Goal: Information Seeking & Learning: Find specific fact

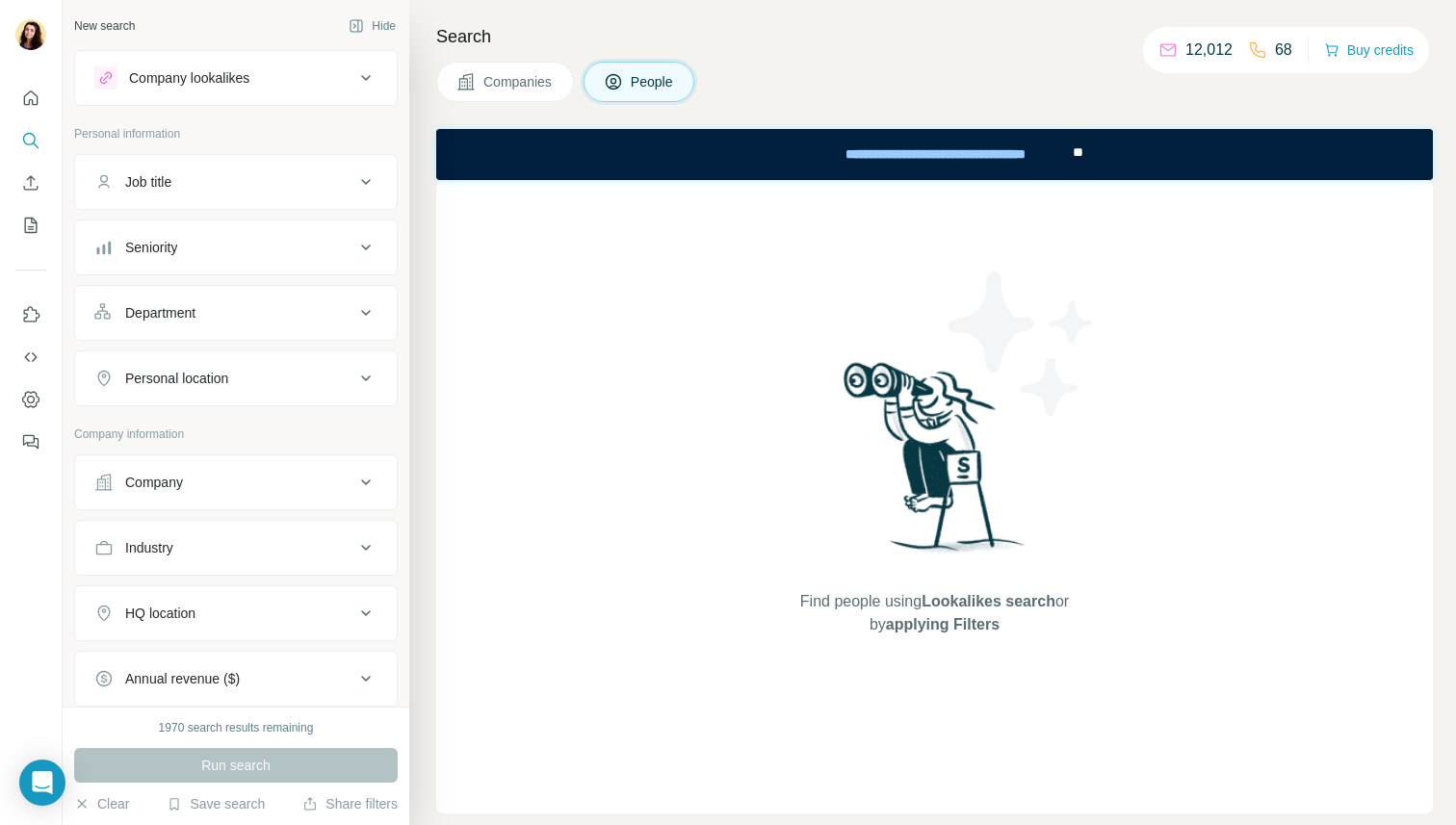
click at [22, 99] on icon "Quick start" at bounding box center [30, 98] width 19 height 19
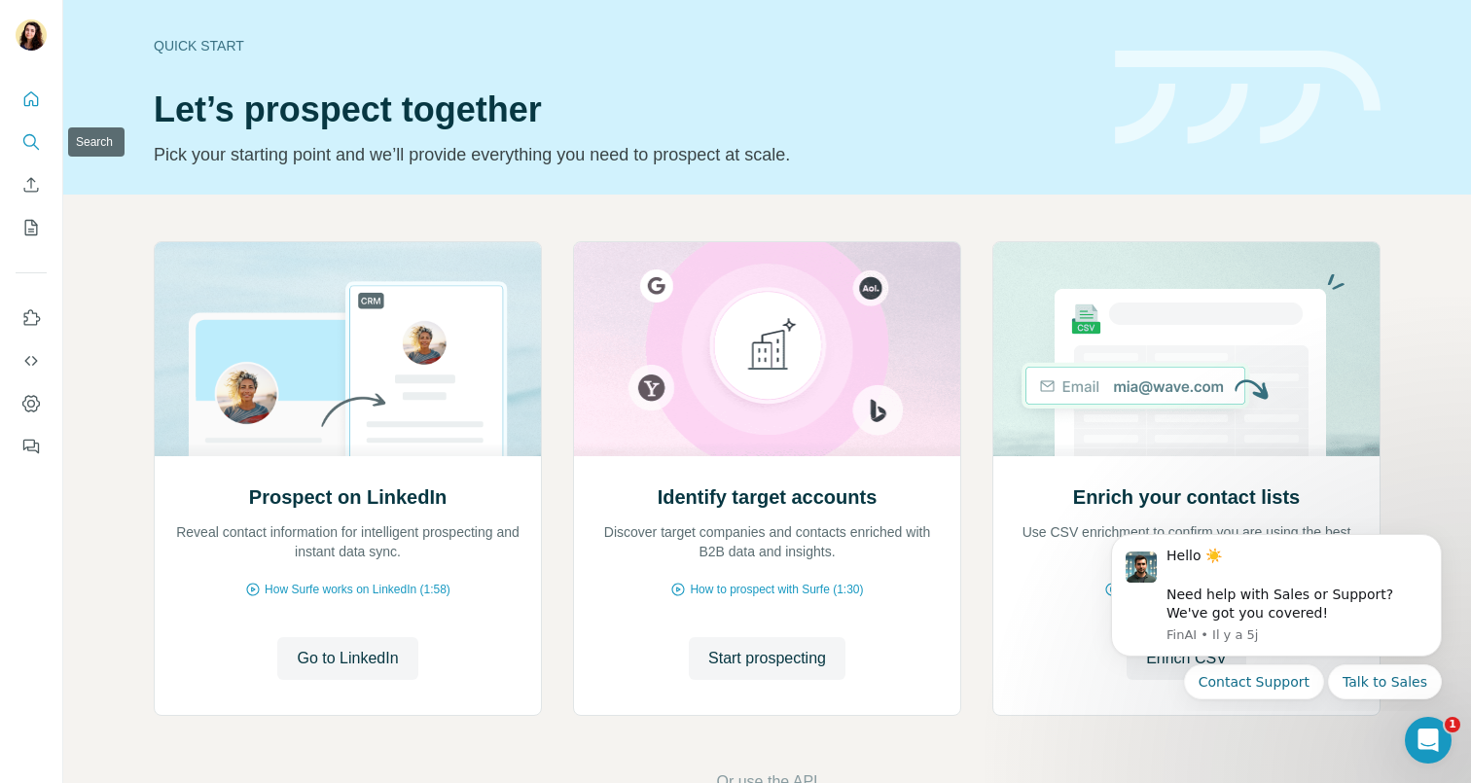
click at [35, 148] on icon "Search" at bounding box center [30, 141] width 19 height 19
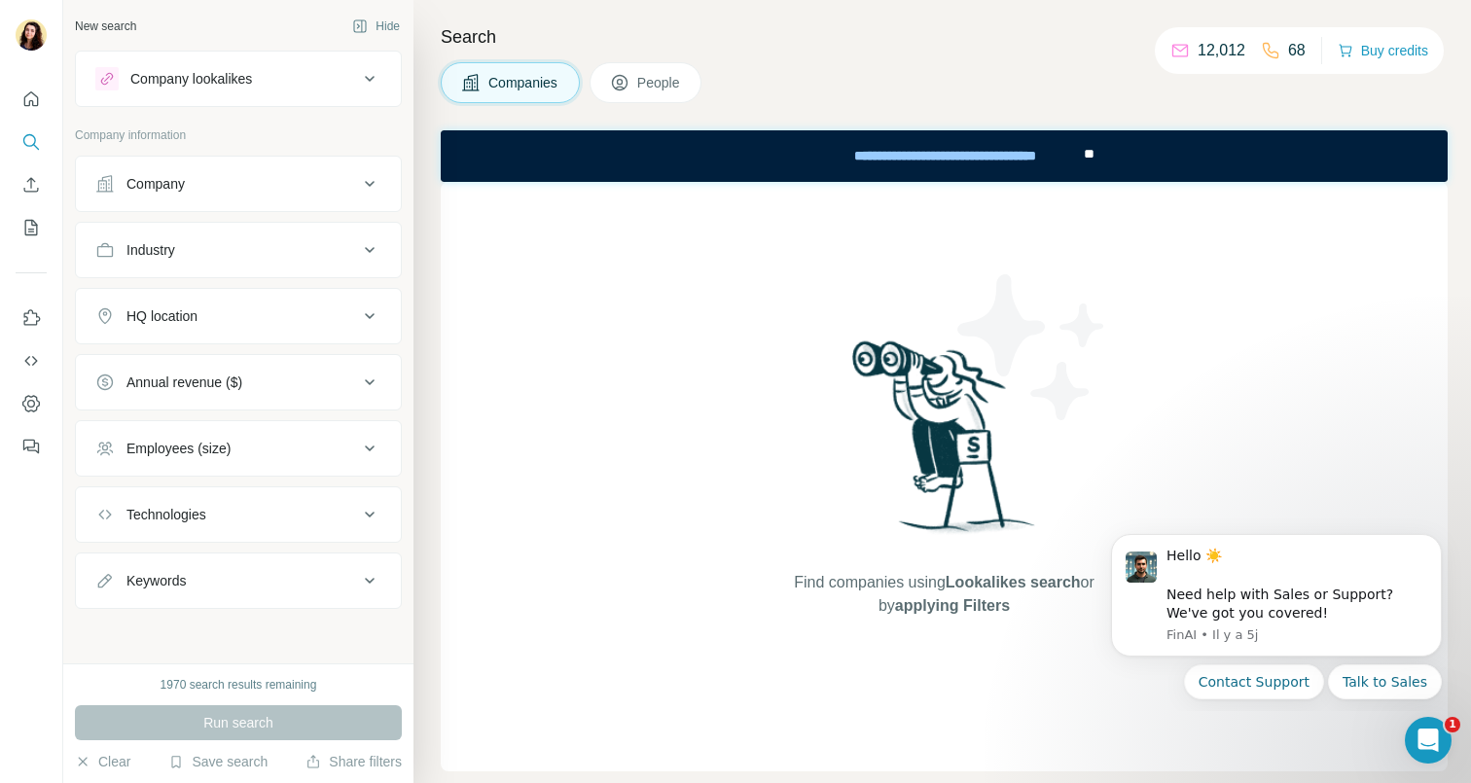
click at [348, 91] on button "Company lookalikes" at bounding box center [238, 78] width 325 height 47
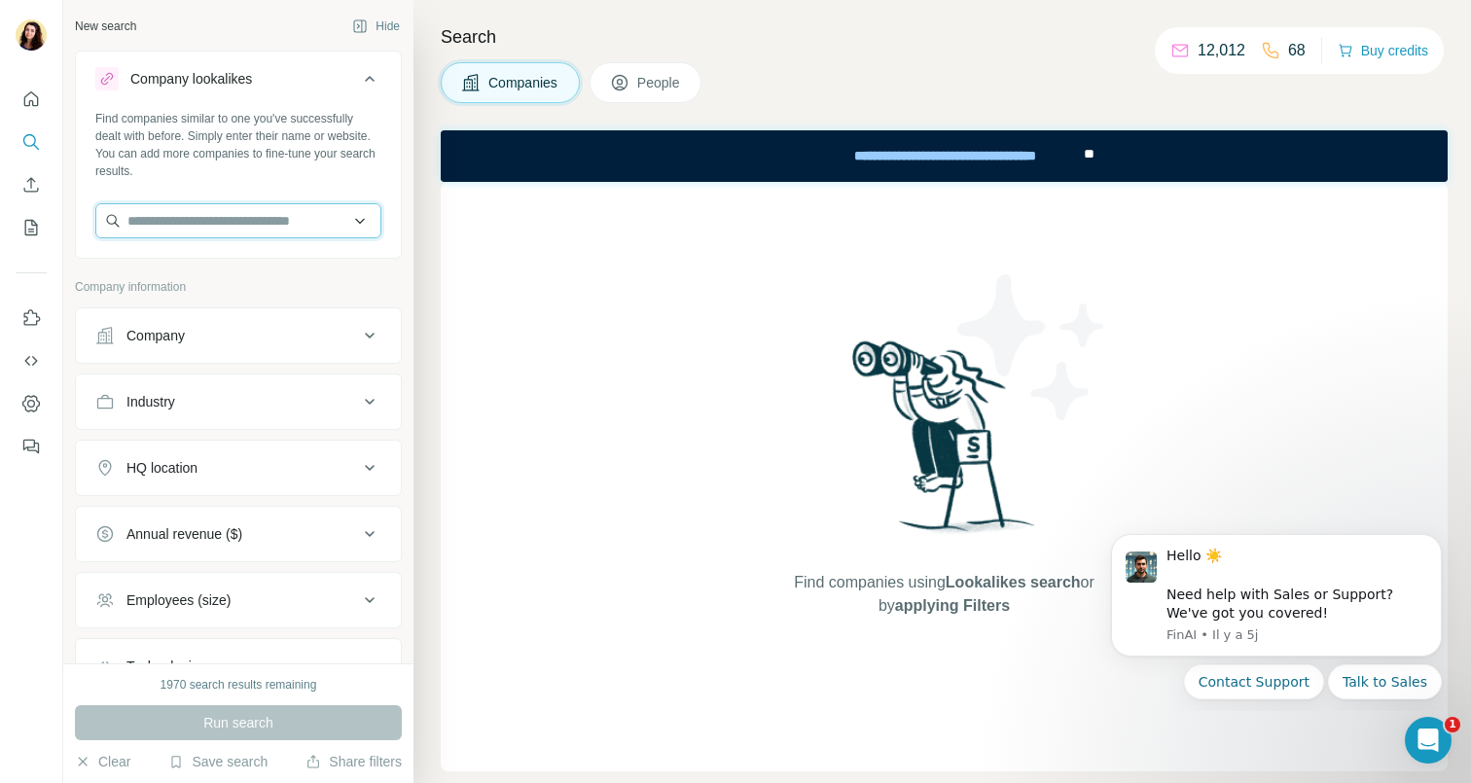
click at [171, 222] on input "text" at bounding box center [238, 220] width 286 height 35
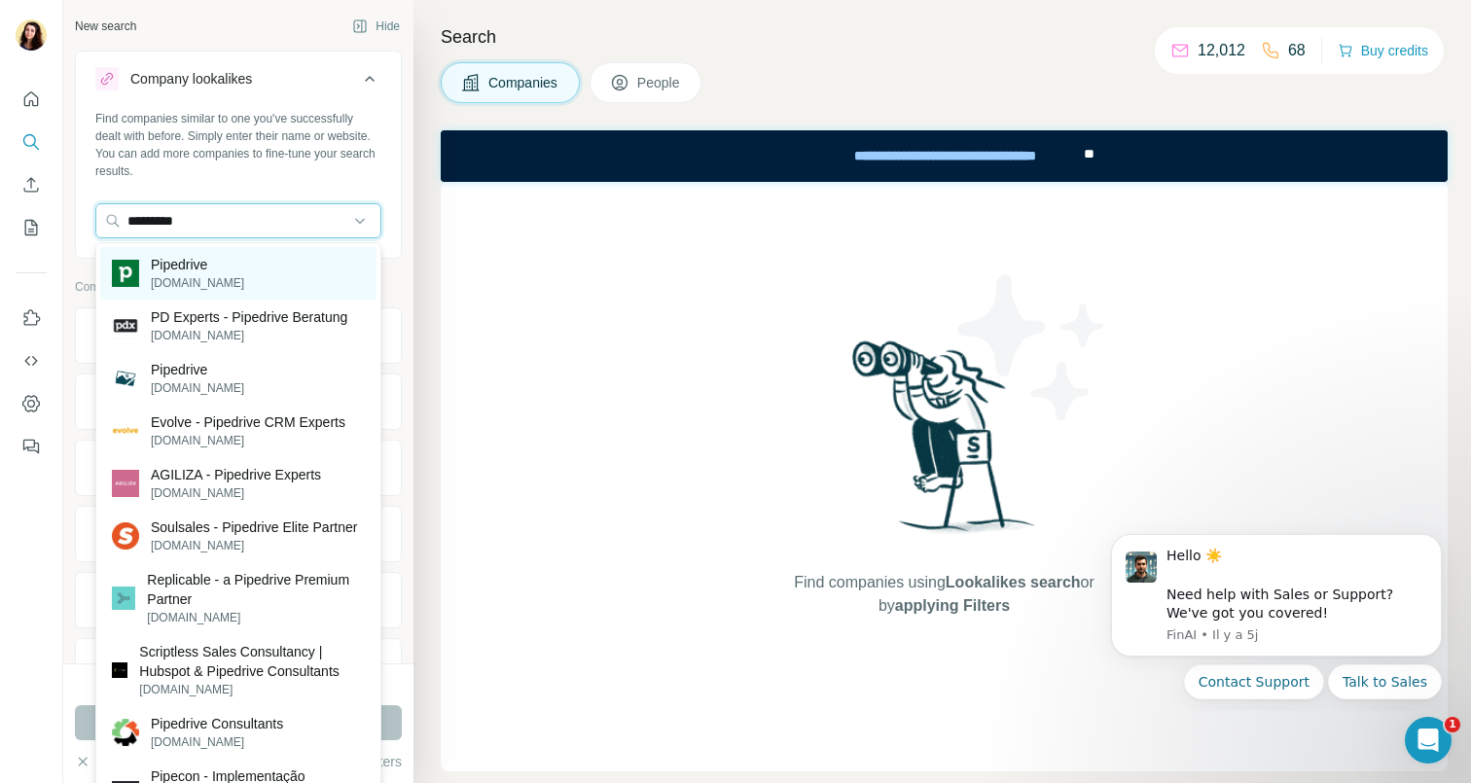
type input "*********"
click at [177, 282] on p "pipedrive.com" at bounding box center [197, 283] width 93 height 18
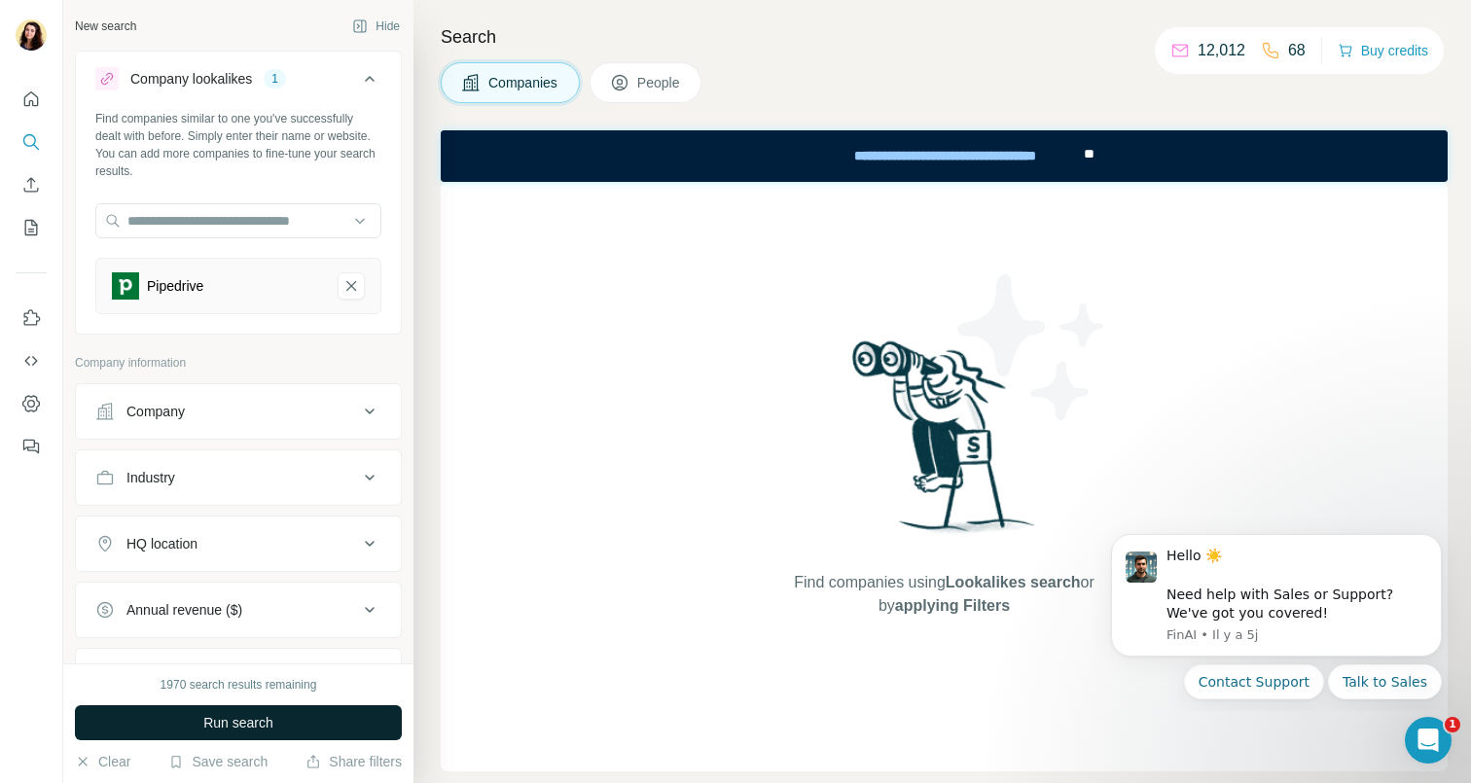
click at [266, 720] on span "Run search" at bounding box center [238, 722] width 70 height 19
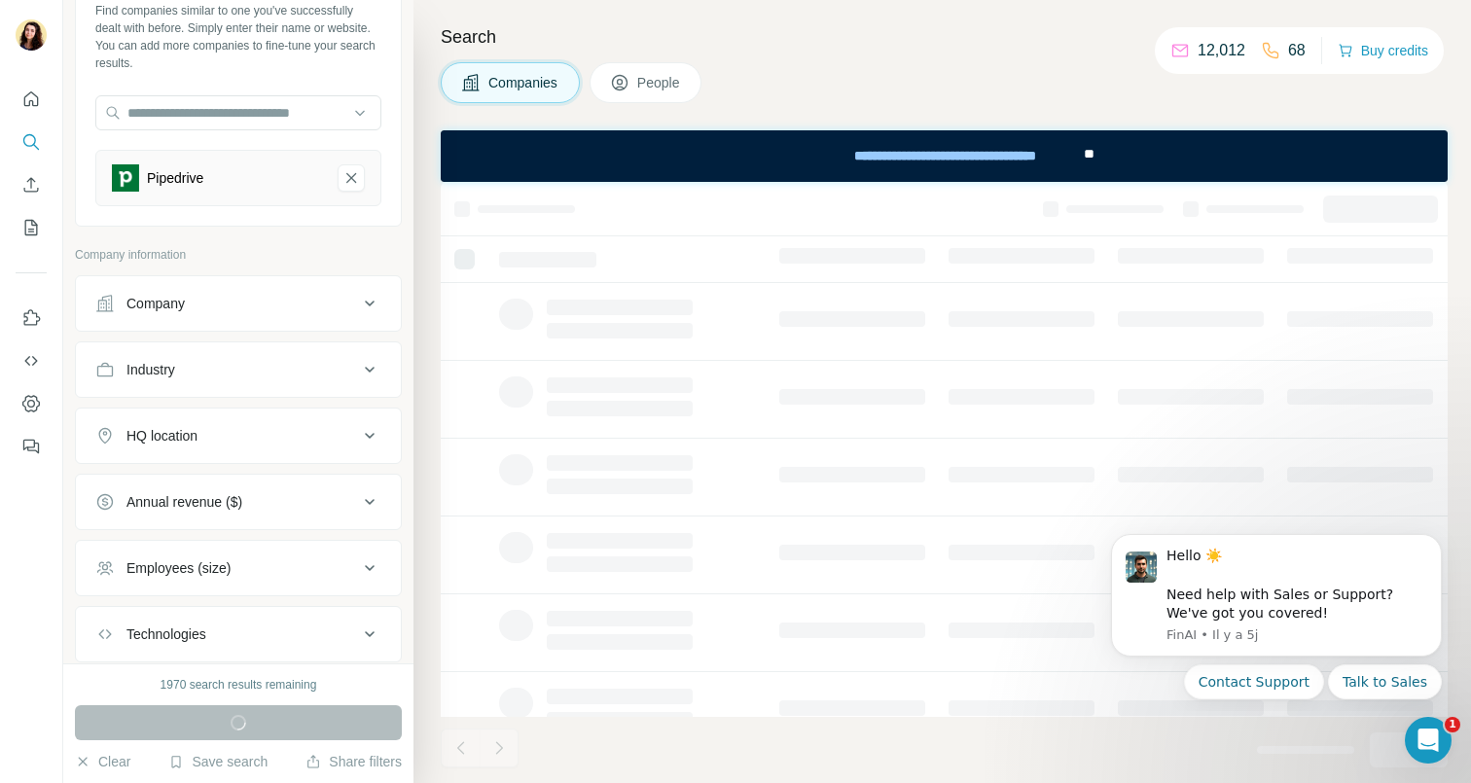
scroll to position [166, 0]
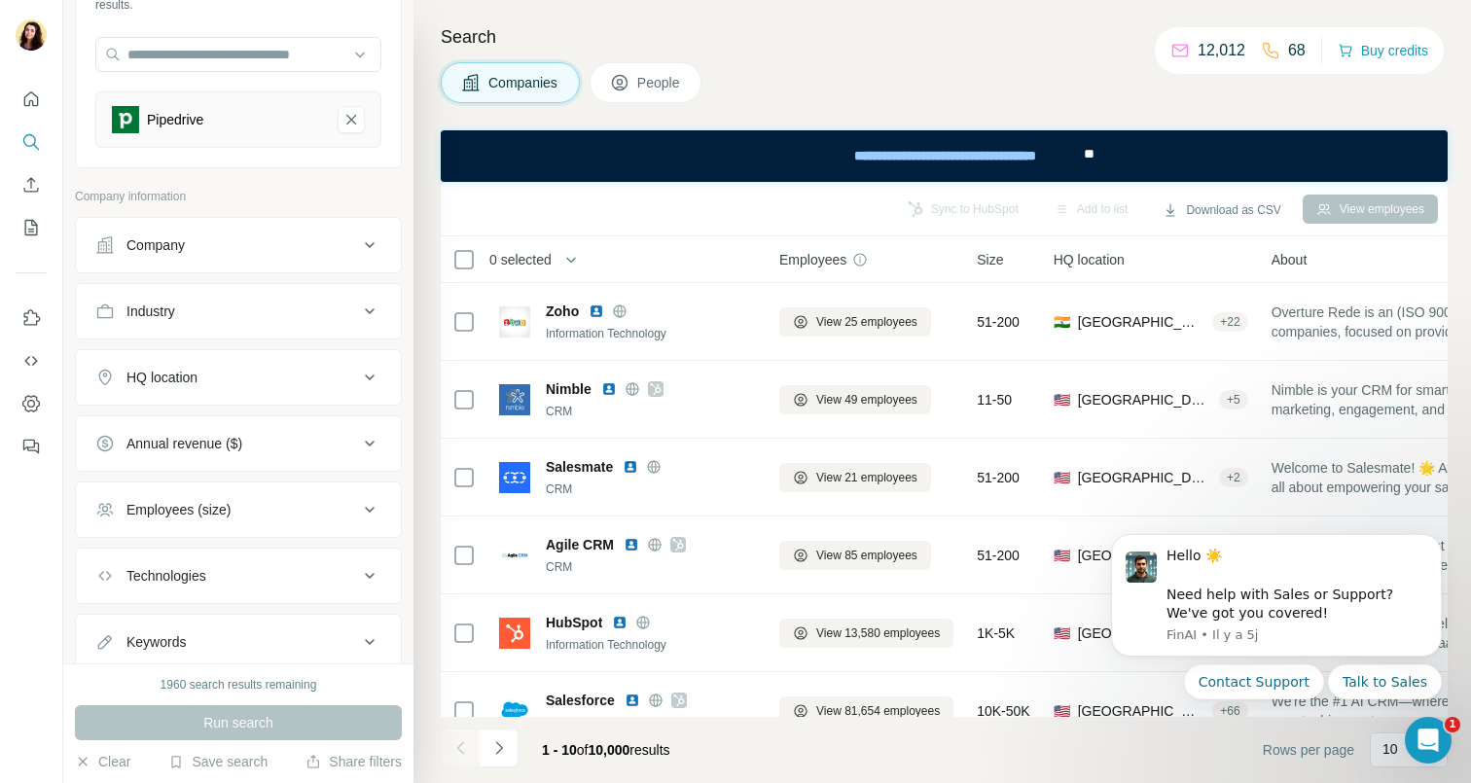
click at [669, 86] on span "People" at bounding box center [659, 82] width 45 height 19
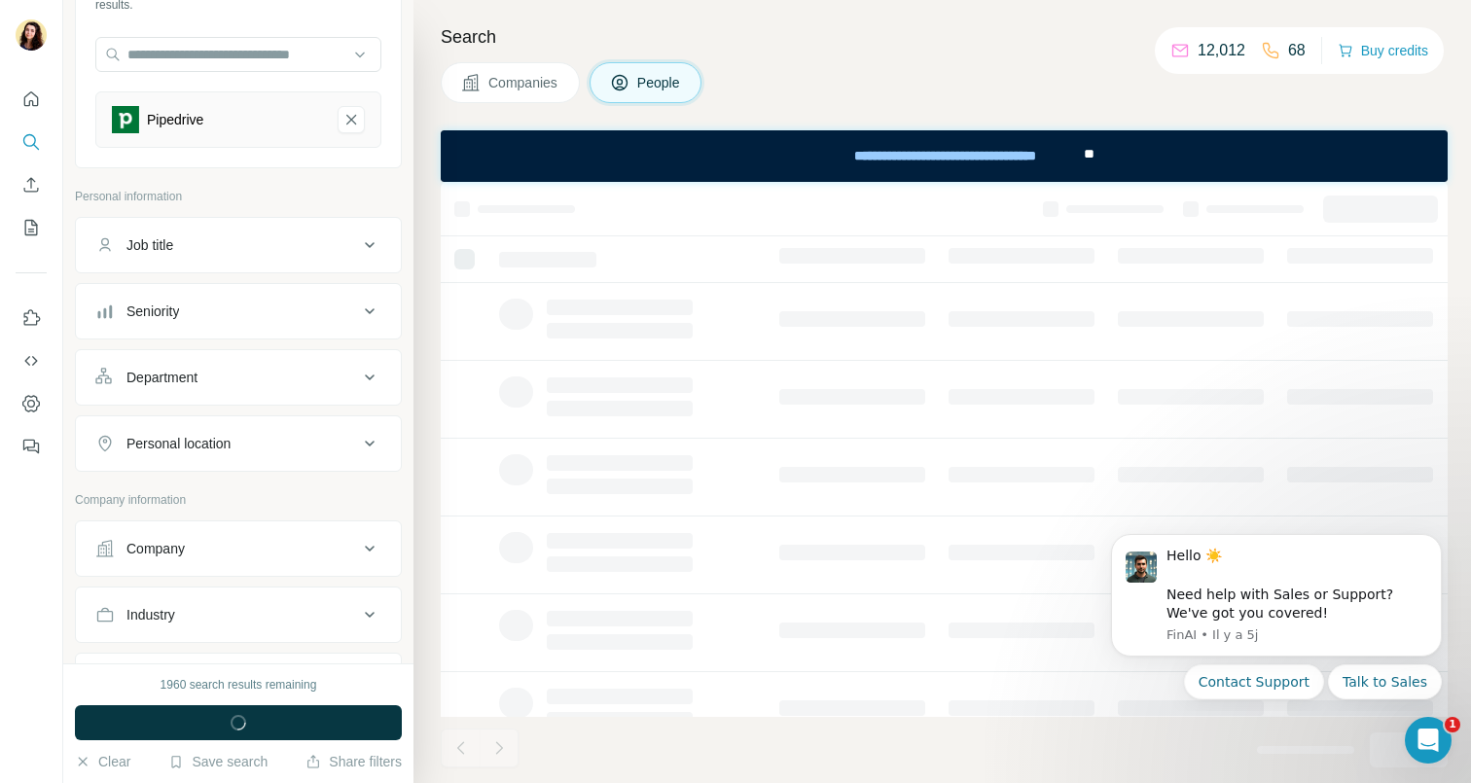
click at [196, 260] on button "Job title" at bounding box center [238, 245] width 325 height 47
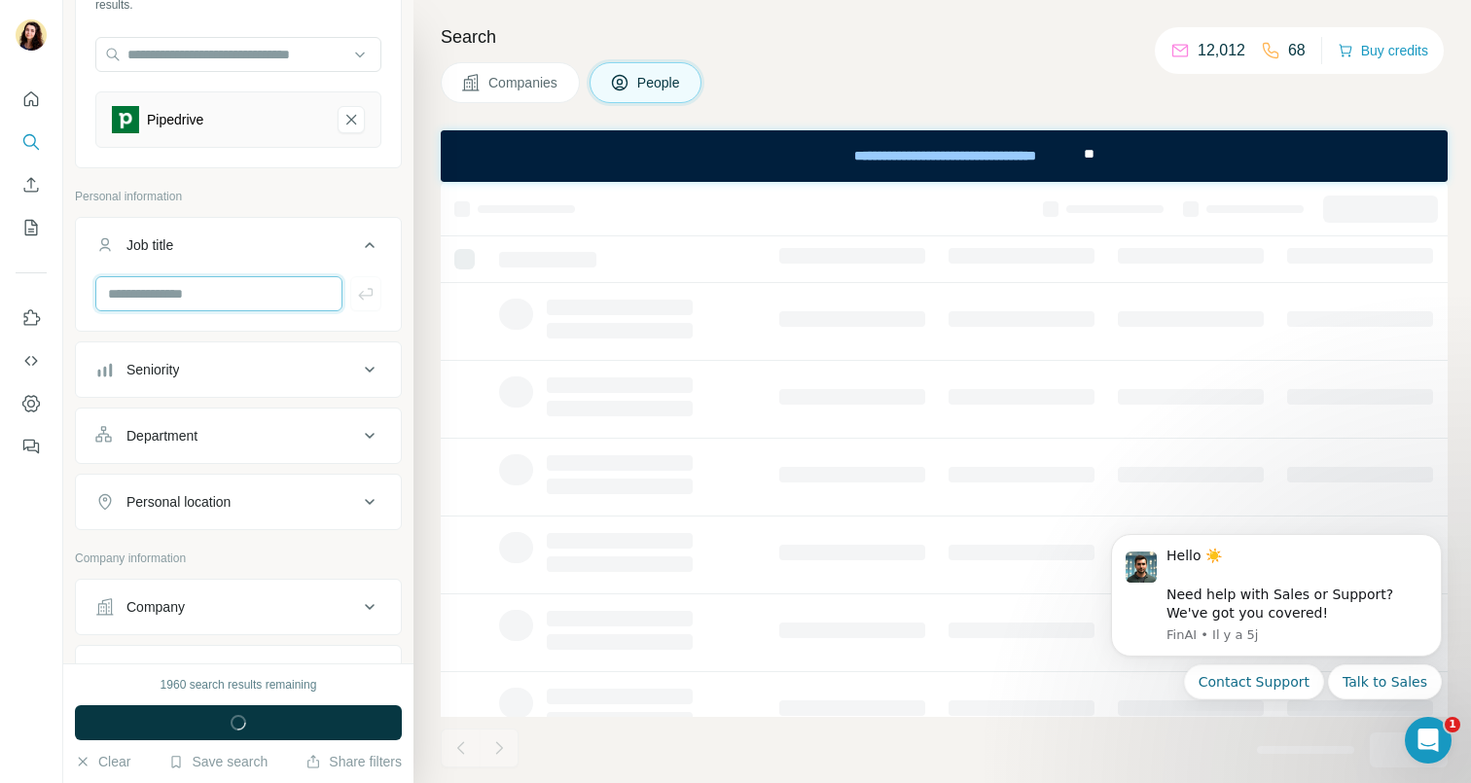
click at [193, 298] on input "text" at bounding box center [218, 293] width 247 height 35
type input "**********"
click at [371, 303] on icon "button" at bounding box center [365, 293] width 19 height 19
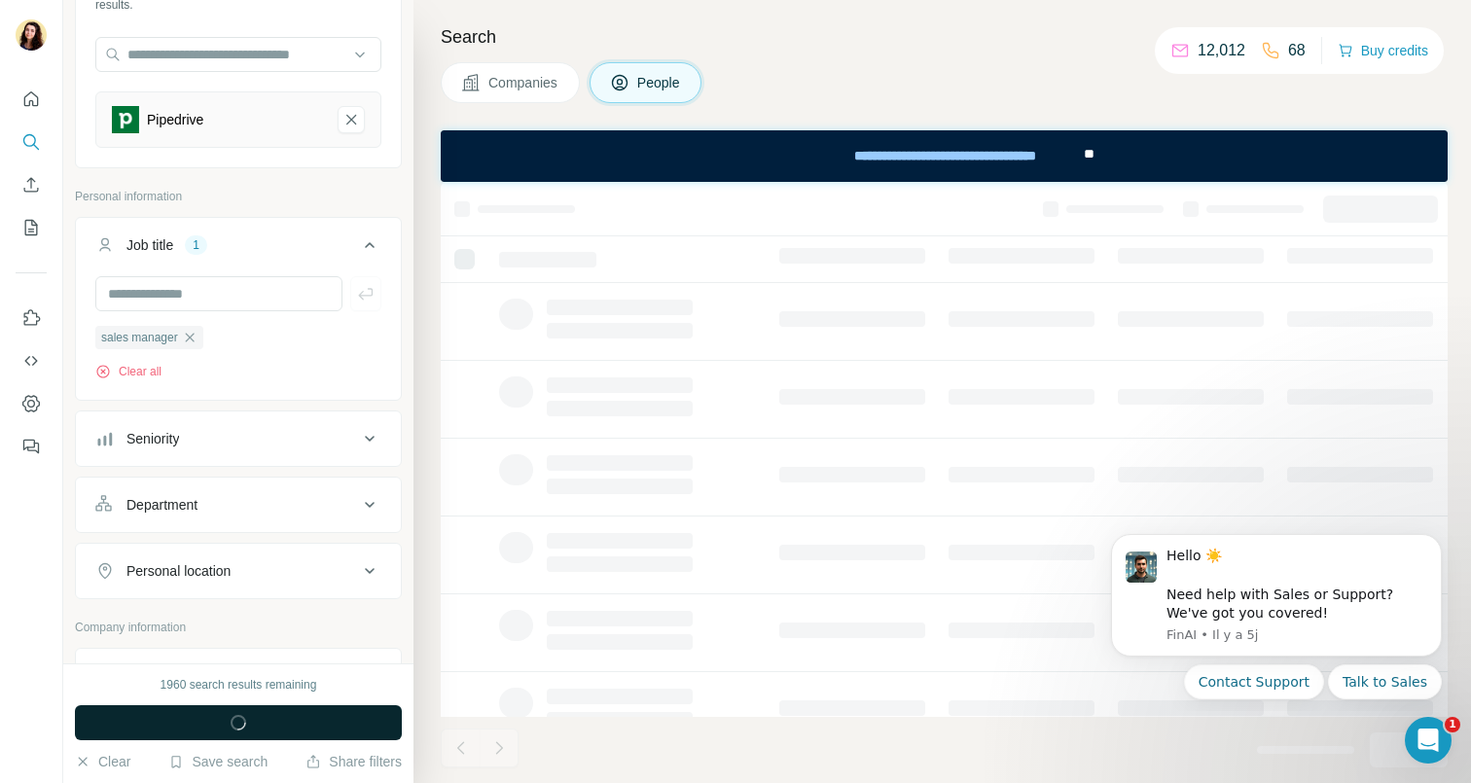
click at [260, 720] on span "button" at bounding box center [238, 722] width 70 height 19
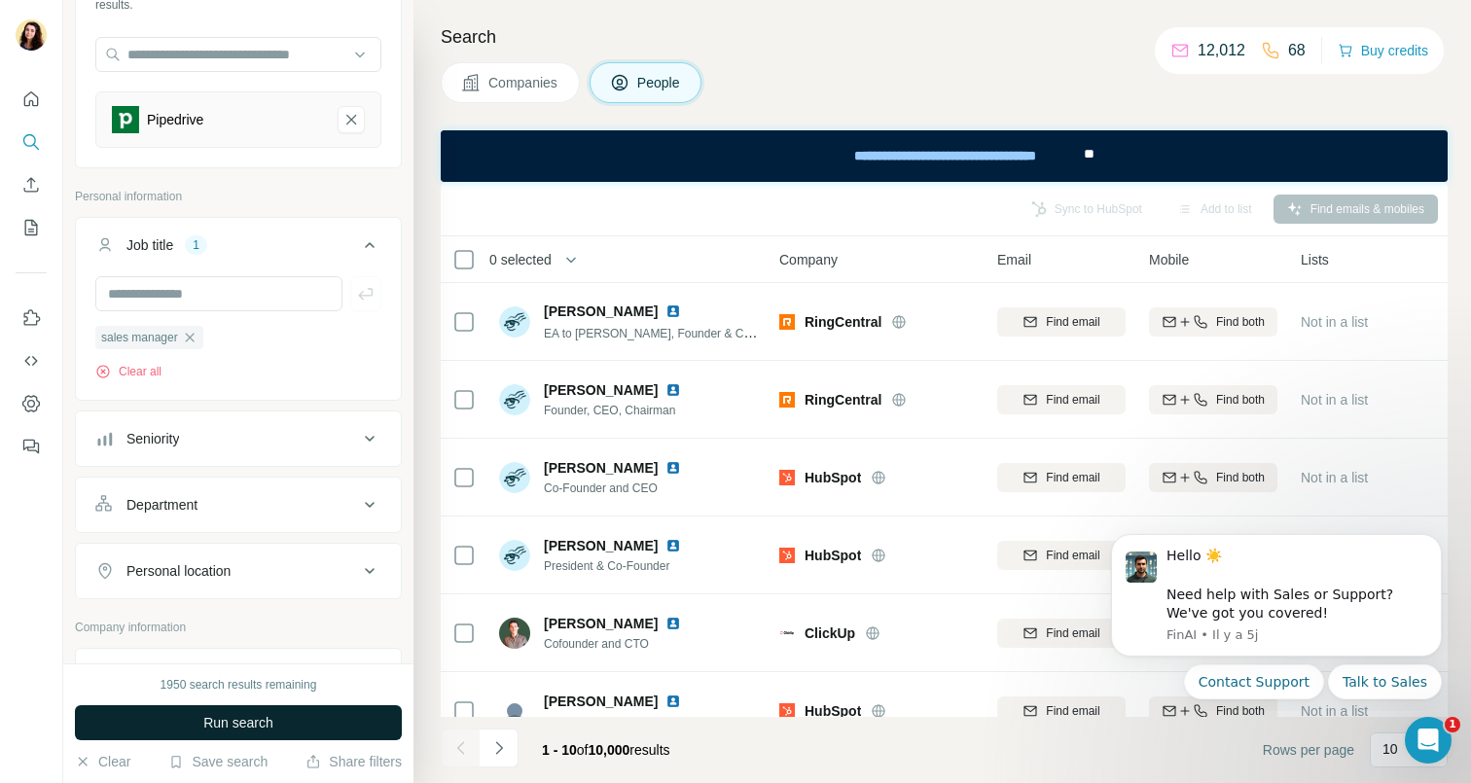
click at [213, 725] on span "Run search" at bounding box center [238, 722] width 70 height 19
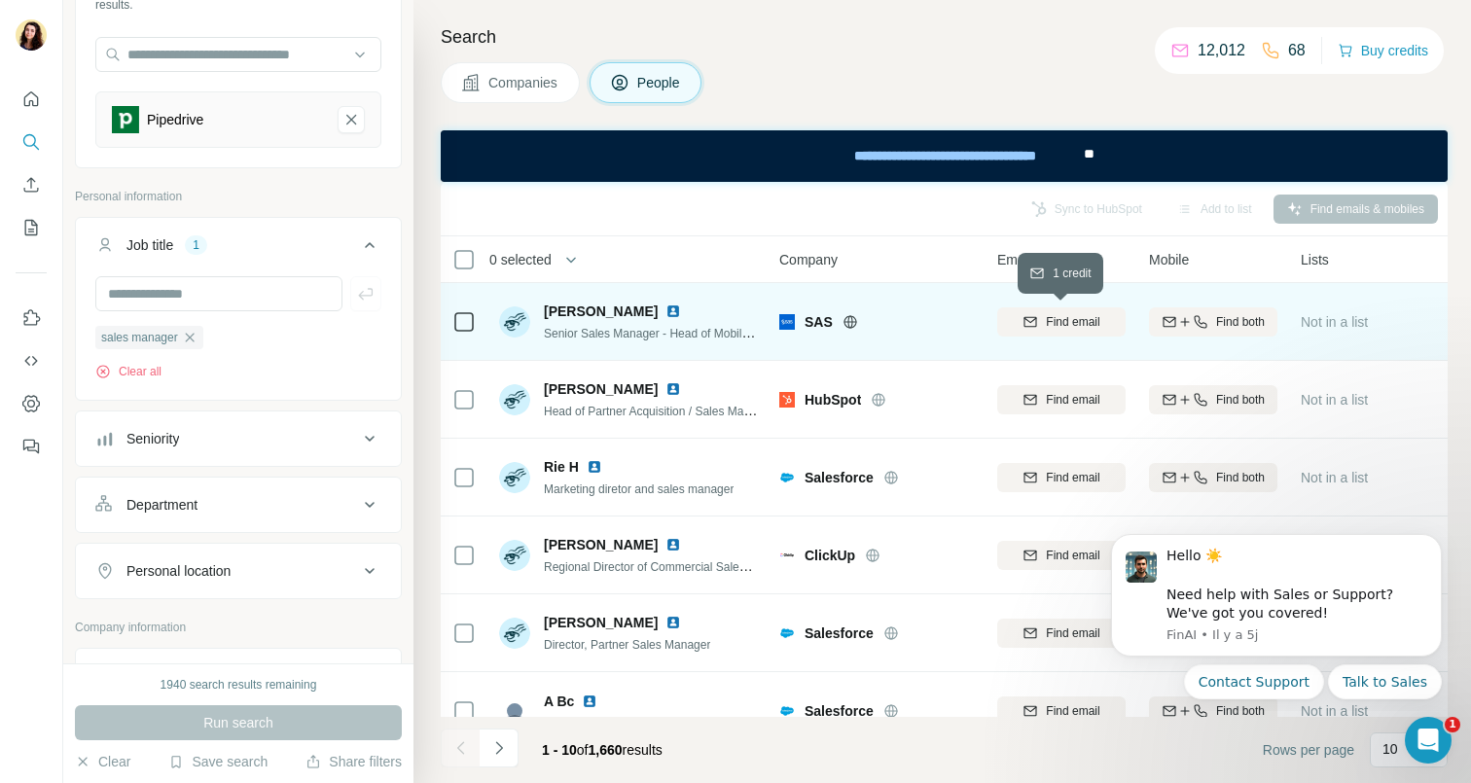
click at [1091, 317] on span "Find email" at bounding box center [1073, 322] width 54 height 18
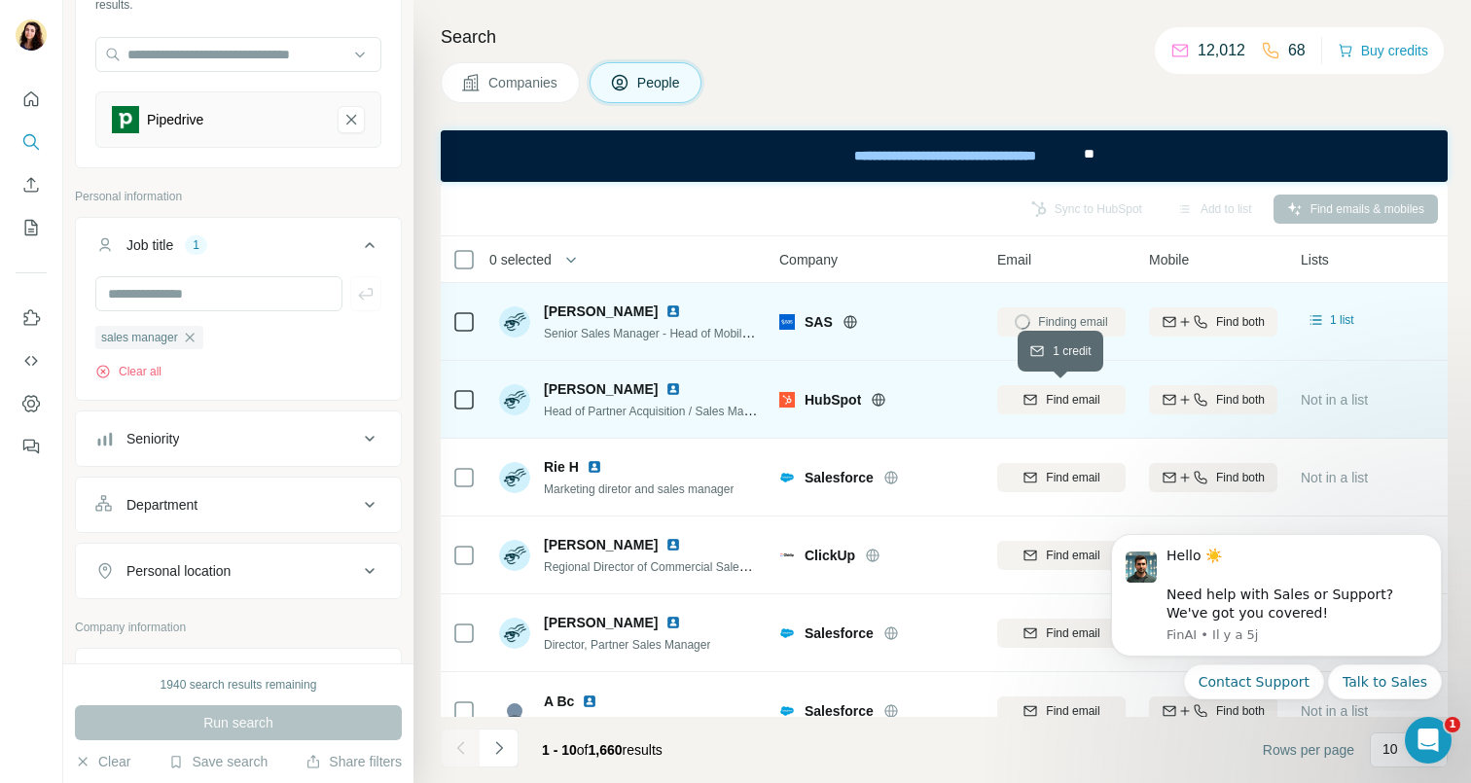
click at [1088, 400] on span "Find email" at bounding box center [1073, 400] width 54 height 18
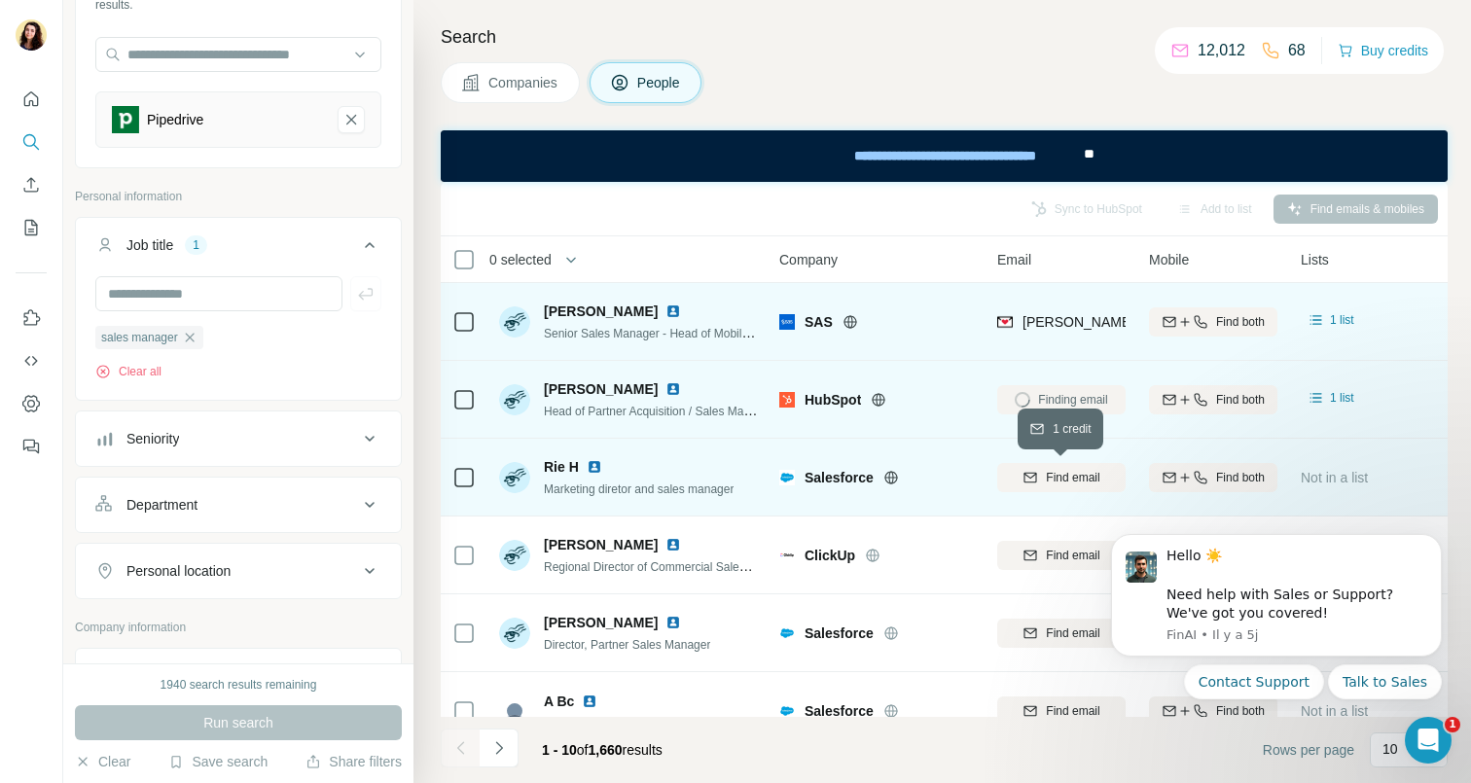
click at [1063, 480] on span "Find email" at bounding box center [1073, 478] width 54 height 18
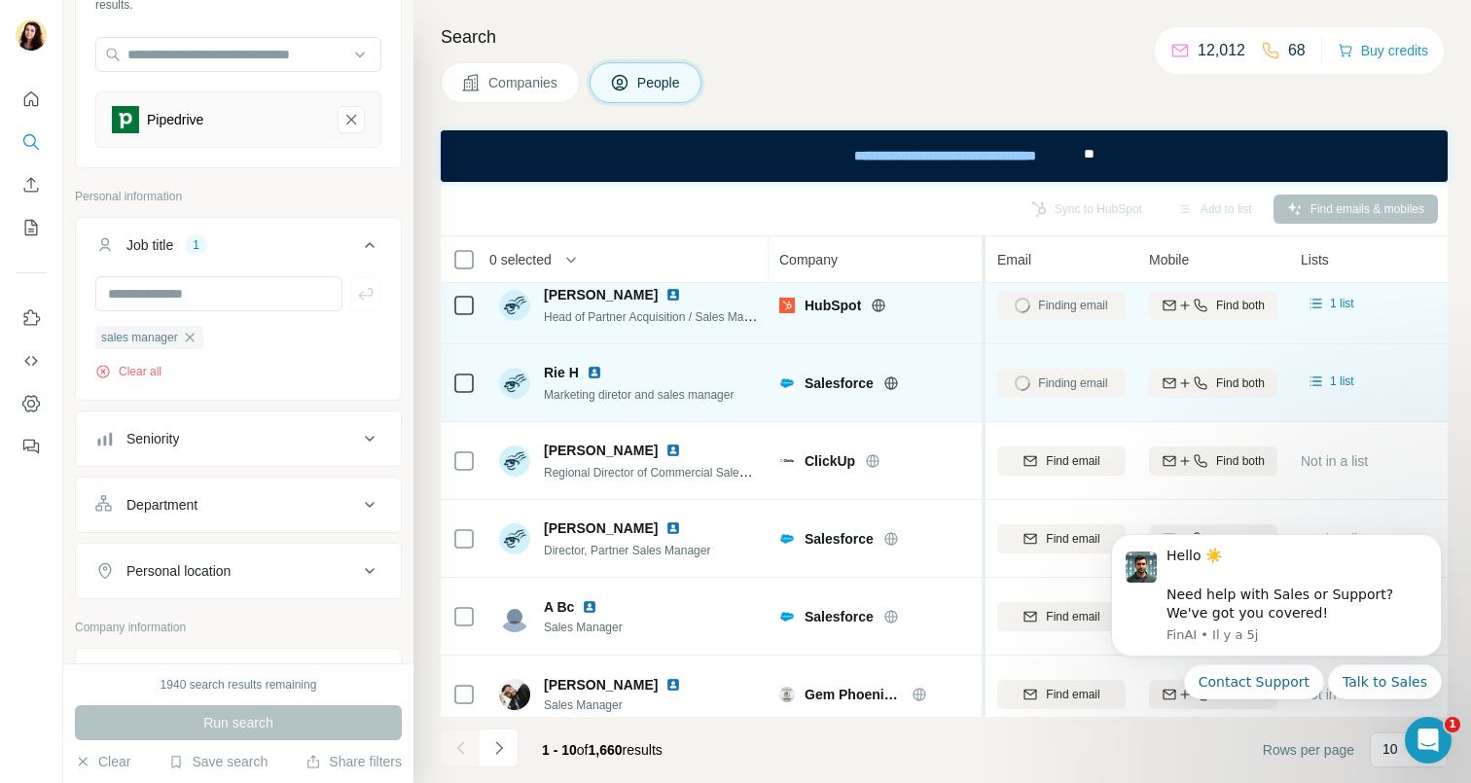
scroll to position [127, 0]
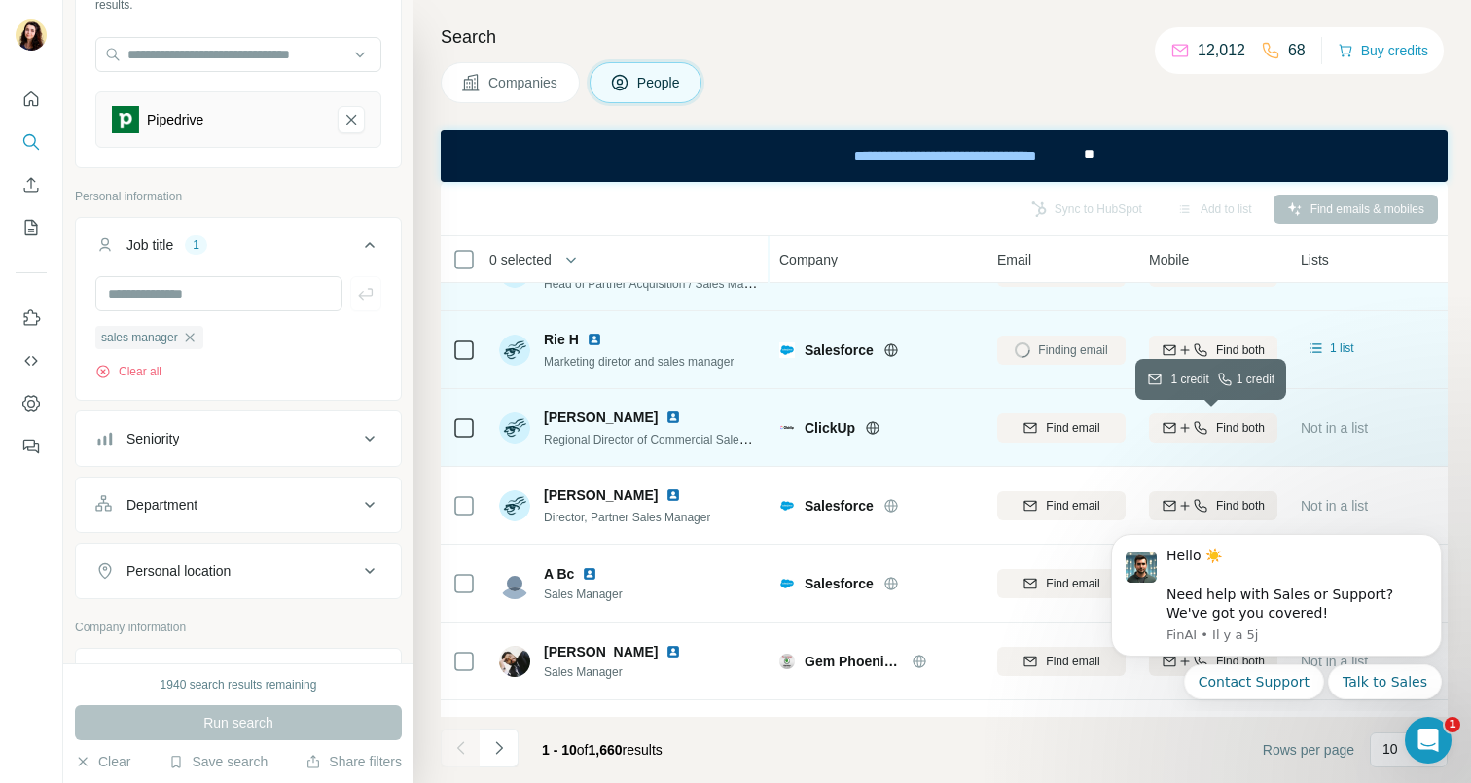
click at [1200, 421] on icon "button" at bounding box center [1201, 428] width 16 height 16
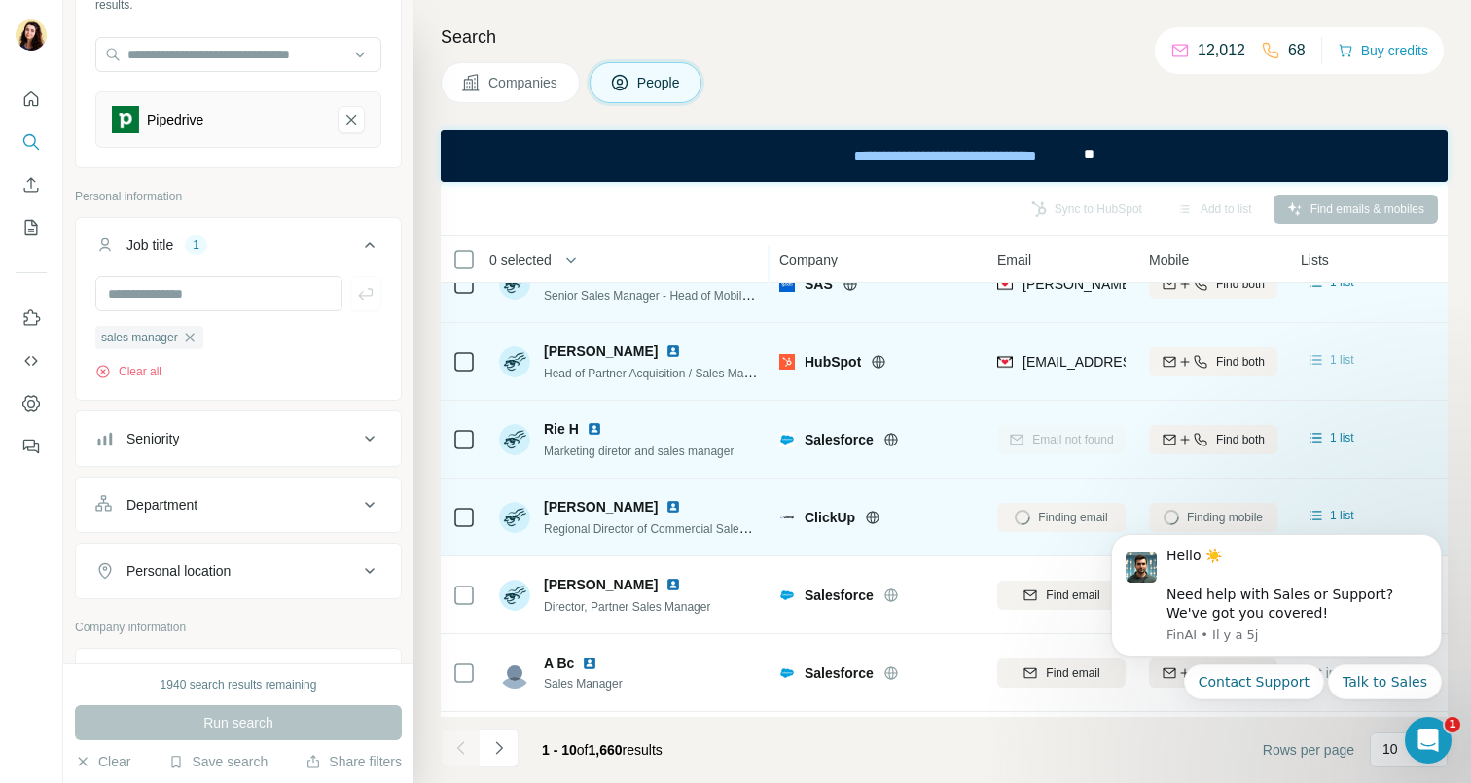
scroll to position [0, 0]
